Goal: Task Accomplishment & Management: Manage account settings

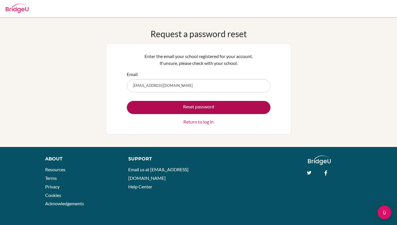
type input "[EMAIL_ADDRESS][DOMAIN_NAME]"
click at [193, 106] on button "Reset password" at bounding box center [199, 107] width 144 height 13
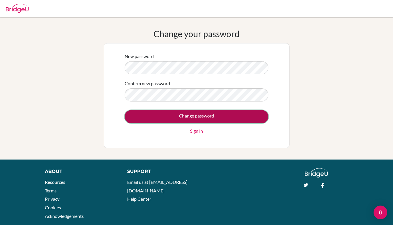
click at [187, 112] on input "Change password" at bounding box center [197, 116] width 144 height 13
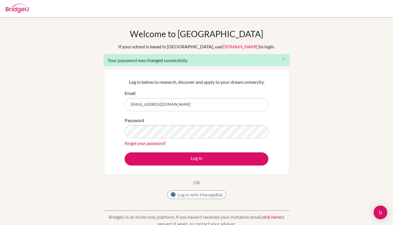
type input "giuturks@bbis.de"
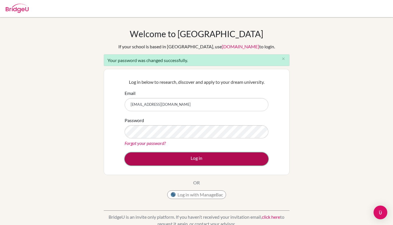
click at [184, 159] on button "Log in" at bounding box center [197, 158] width 144 height 13
